Goal: Unclear: Browse casually

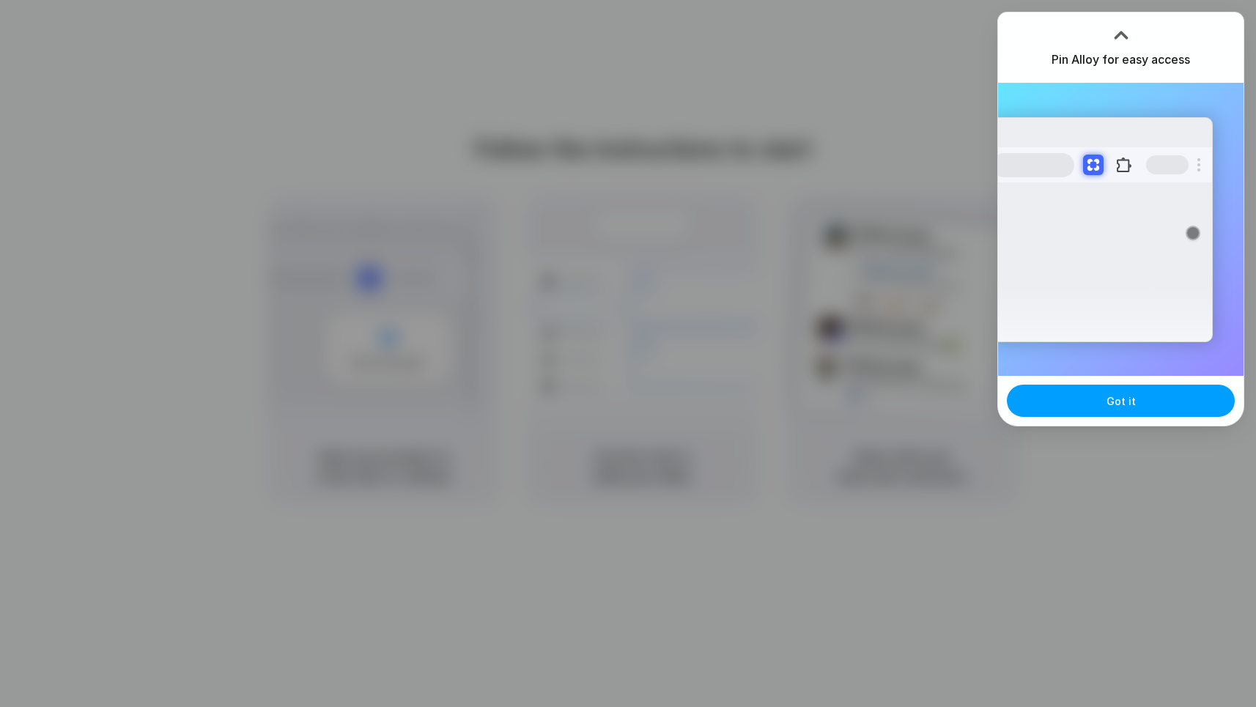
click at [1118, 409] on button "Got it" at bounding box center [1121, 401] width 228 height 32
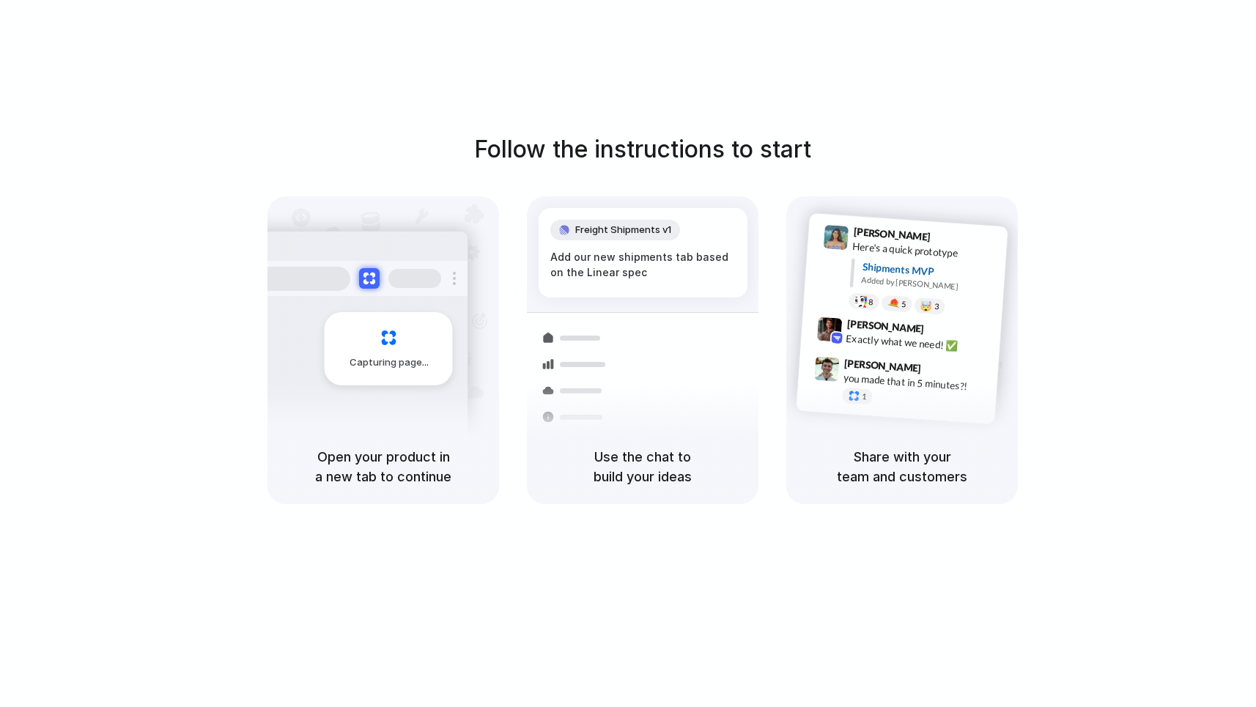
click at [356, 393] on div "Capturing page" at bounding box center [357, 343] width 221 height 225
click at [365, 341] on div "Capturing page" at bounding box center [389, 348] width 128 height 73
